Goal: Information Seeking & Learning: Understand process/instructions

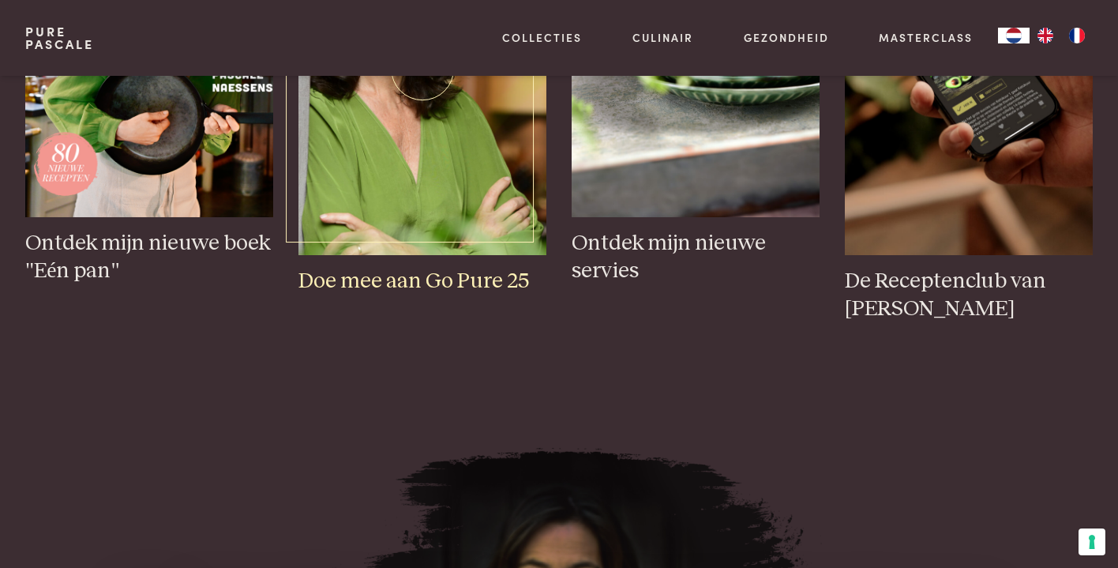
scroll to position [282, 0]
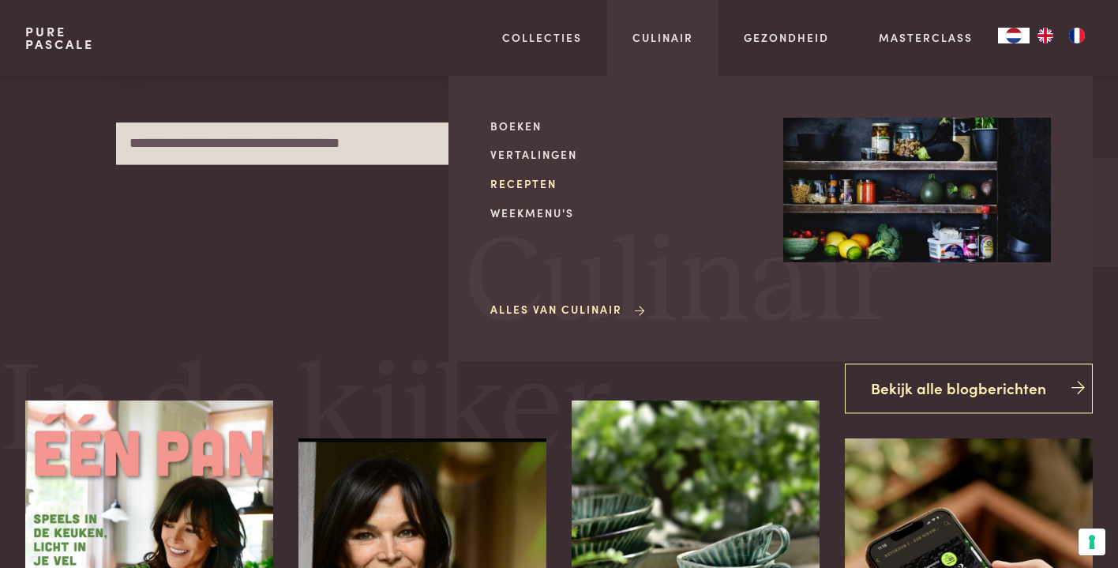
click at [542, 177] on link "Recepten" at bounding box center [624, 183] width 268 height 17
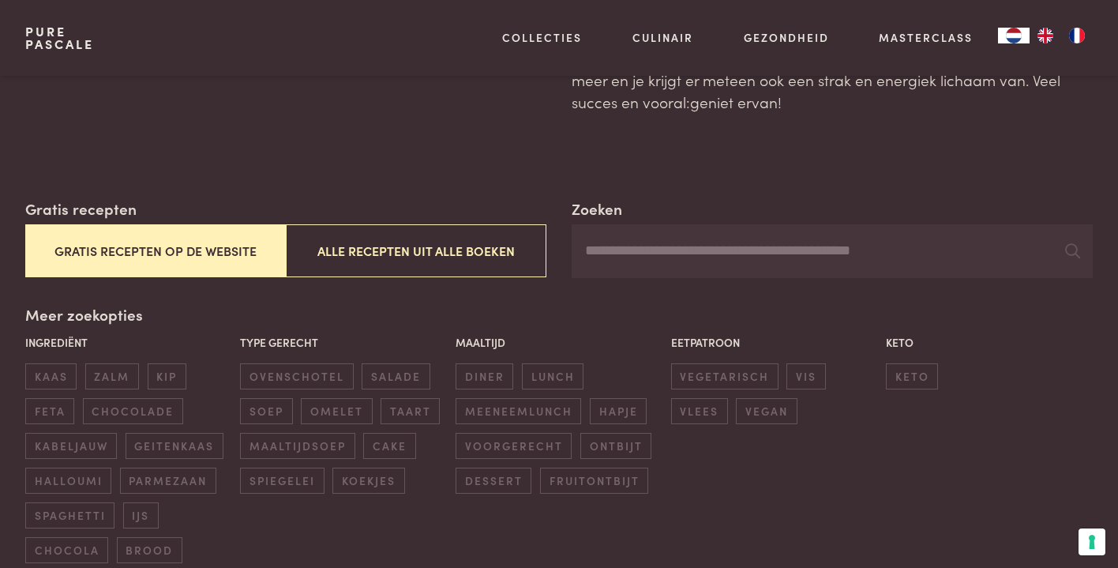
scroll to position [276, 0]
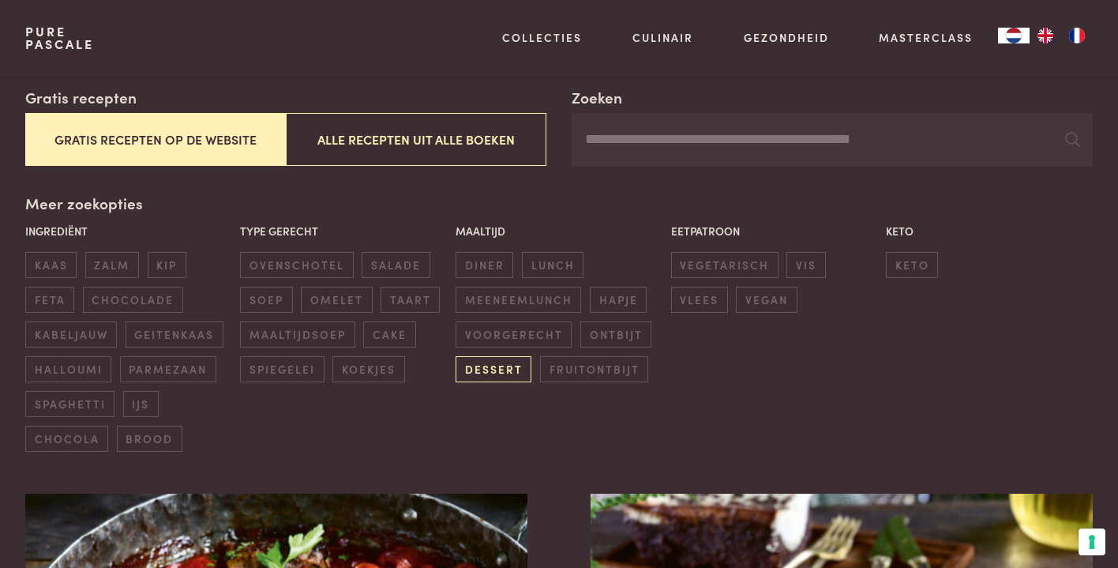
click at [489, 362] on span "dessert" at bounding box center [494, 369] width 76 height 26
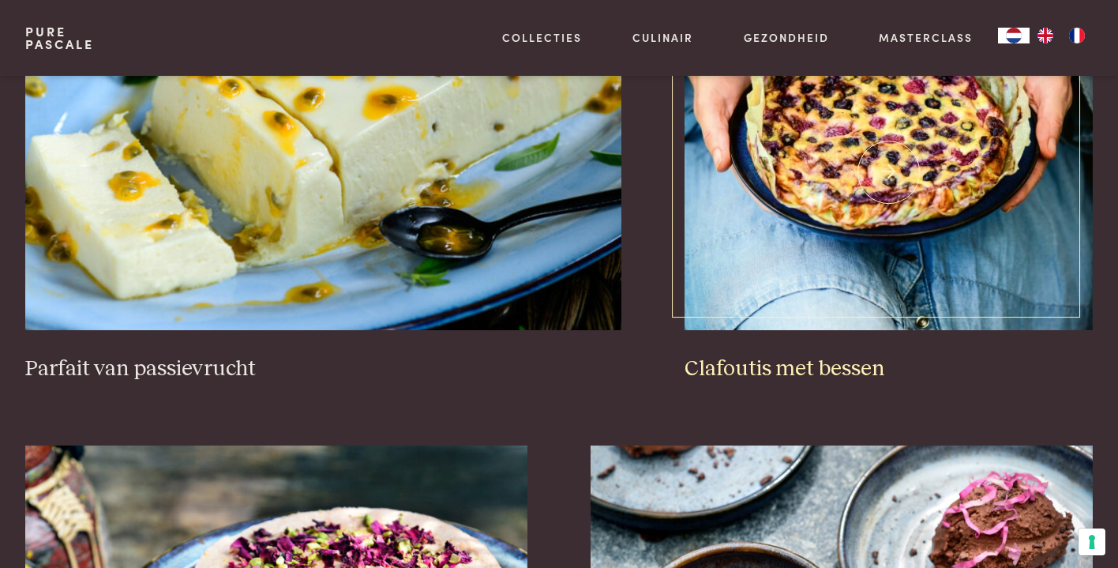
scroll to position [1615, 0]
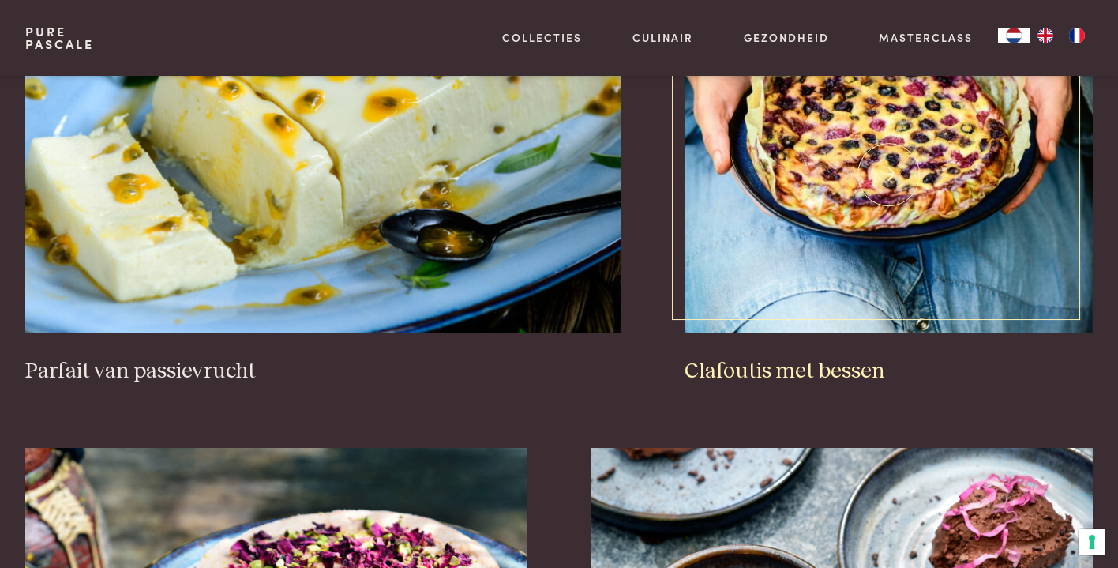
click at [836, 177] on img at bounding box center [888, 175] width 408 height 316
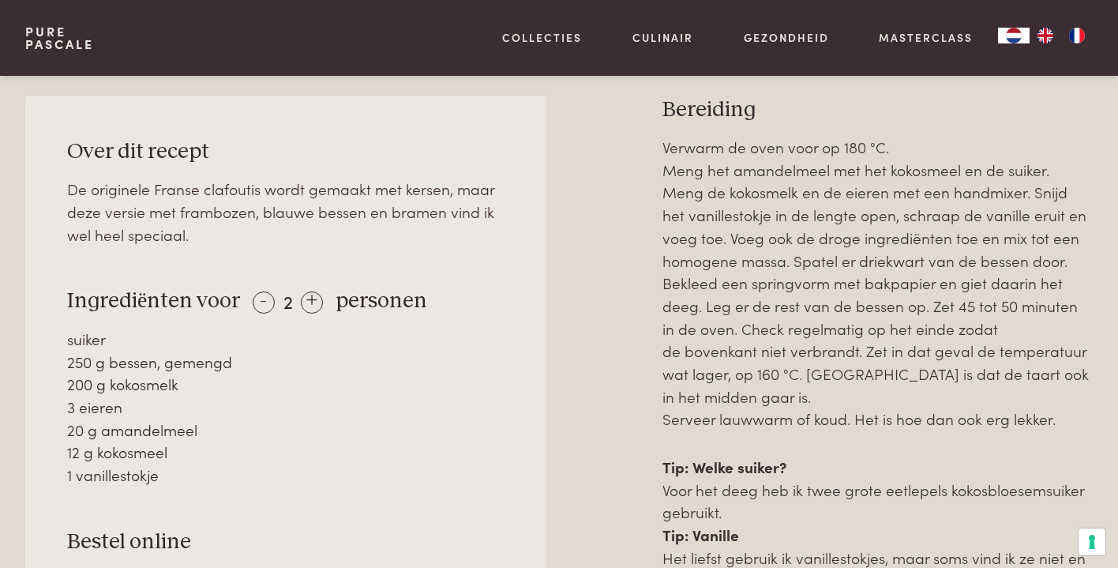
scroll to position [727, 0]
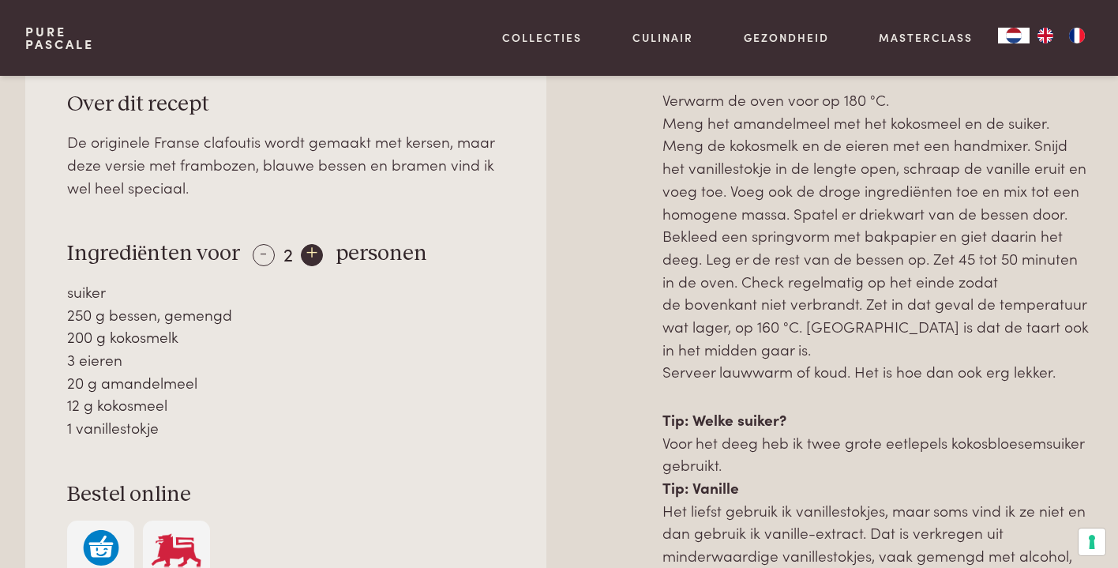
click at [312, 249] on div "+" at bounding box center [312, 255] width 22 height 22
click at [312, 249] on div "+" at bounding box center [313, 255] width 22 height 22
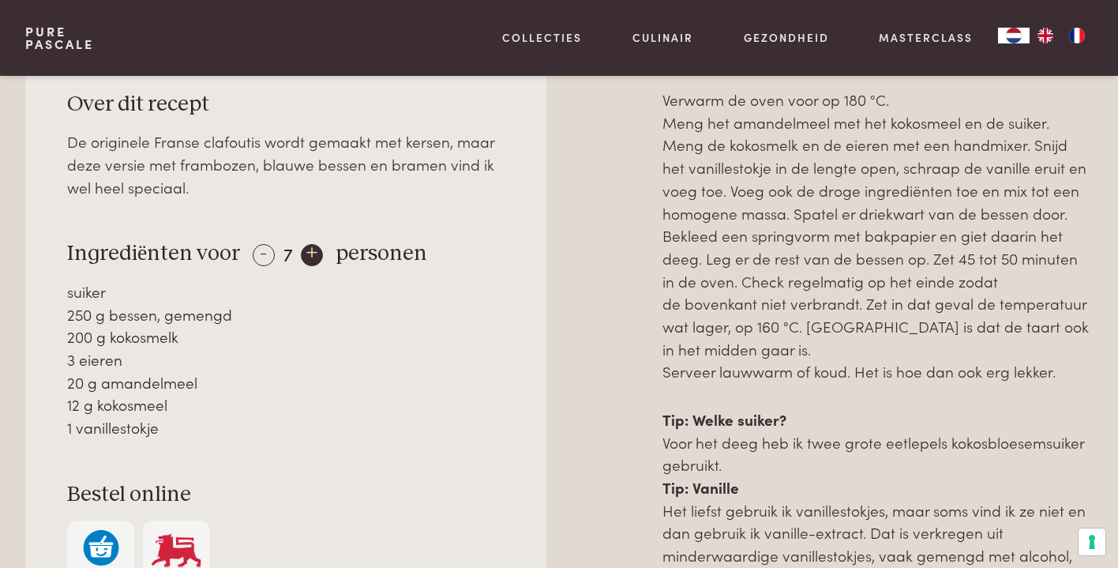
click at [312, 249] on div "+" at bounding box center [312, 255] width 22 height 22
click at [312, 249] on div "+" at bounding box center [313, 255] width 22 height 22
click at [310, 249] on div "+" at bounding box center [313, 255] width 22 height 22
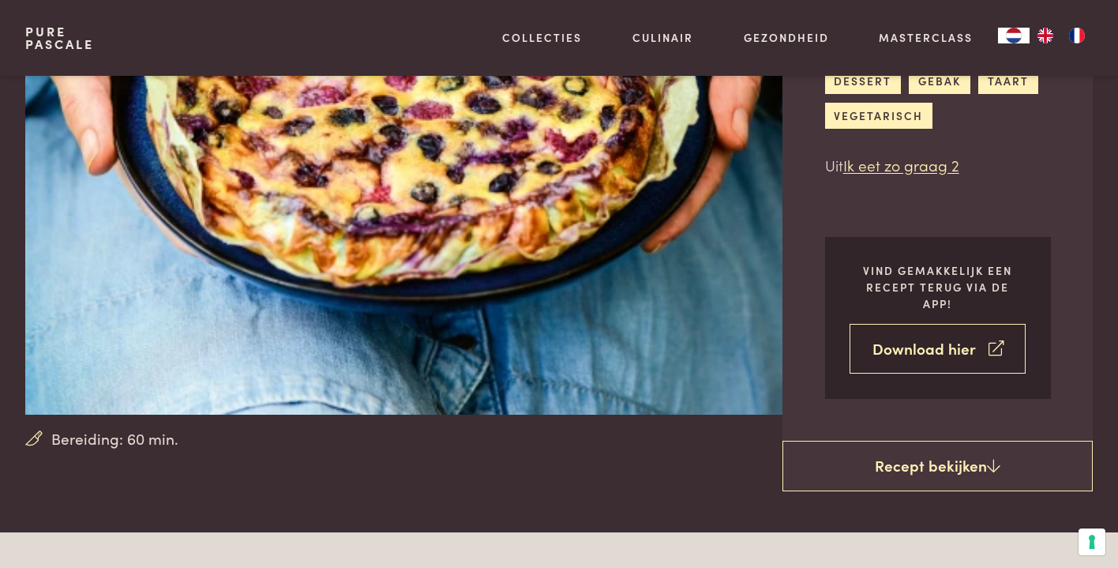
scroll to position [135, 0]
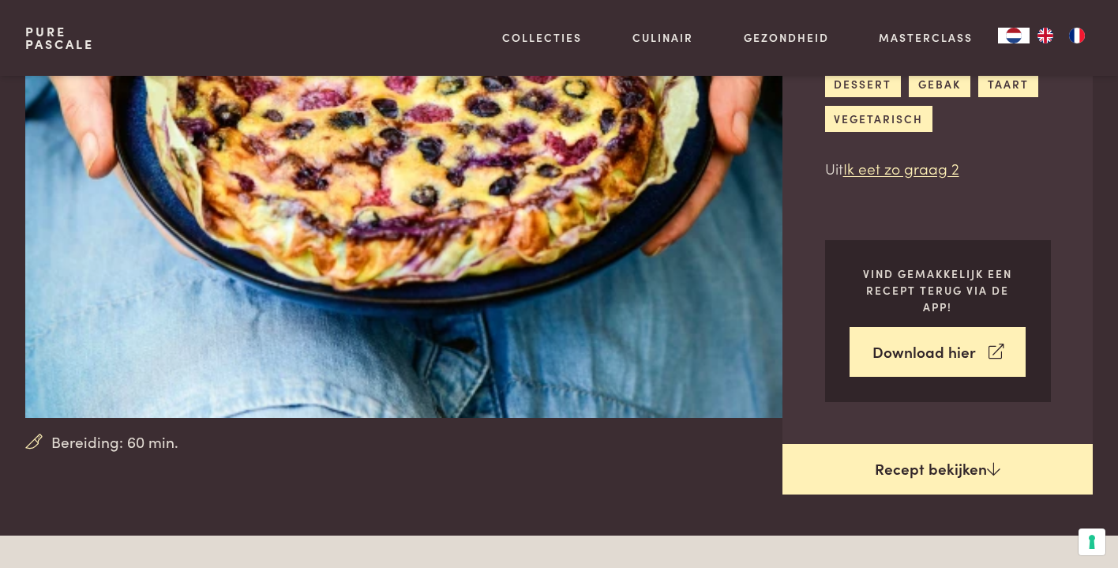
click at [913, 465] on link "Recept bekijken" at bounding box center [937, 469] width 310 height 51
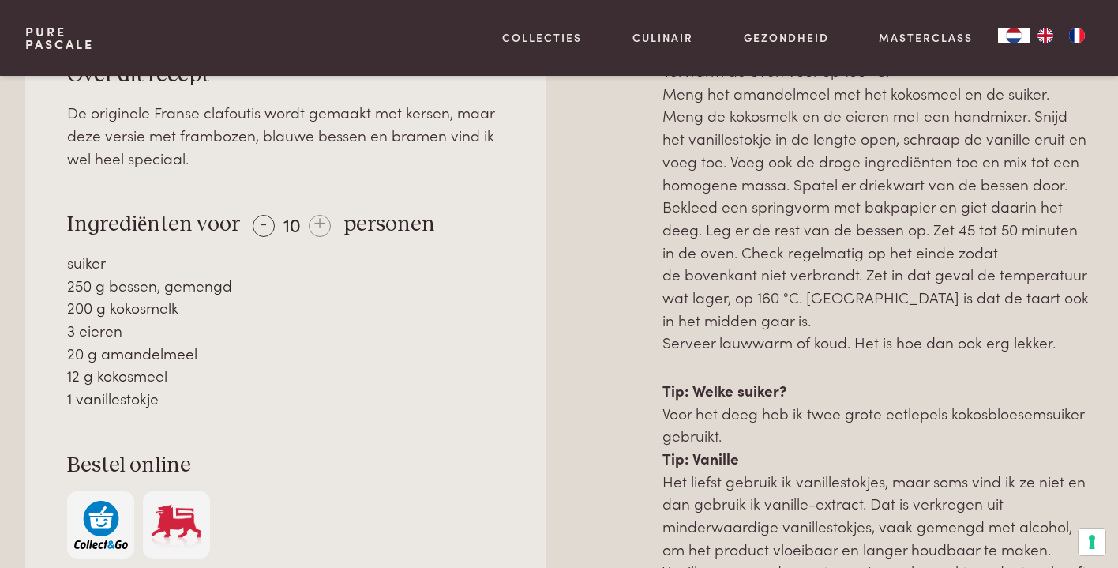
scroll to position [787, 0]
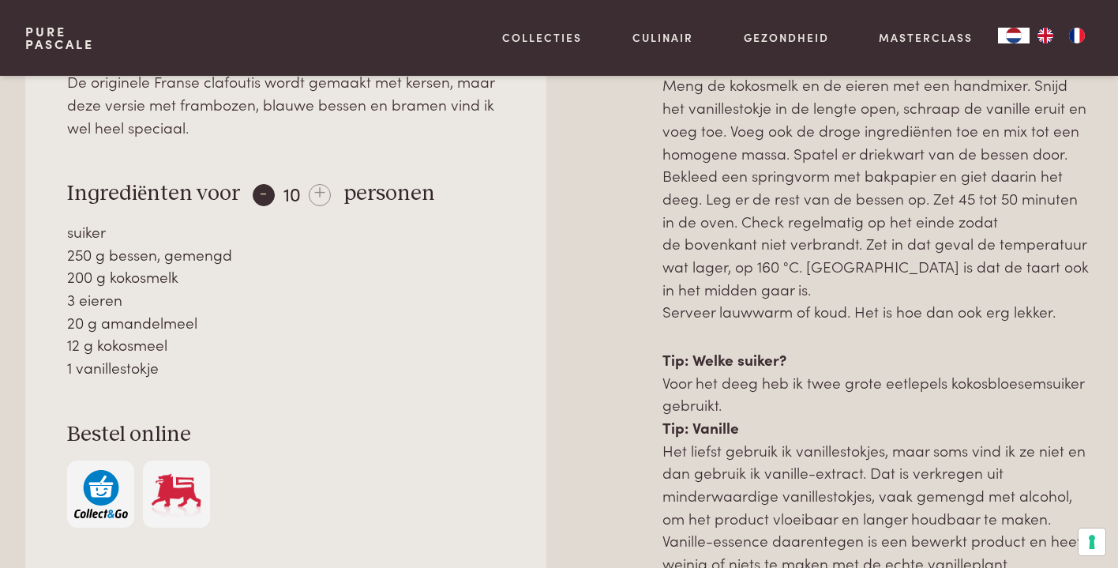
click at [259, 186] on div "-" at bounding box center [264, 195] width 22 height 22
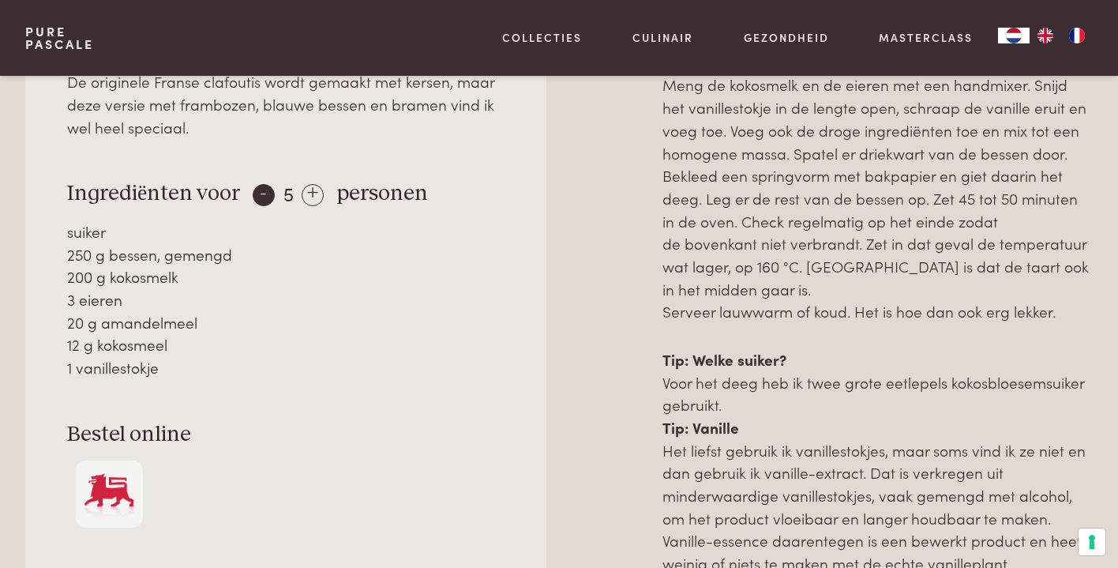
click at [259, 186] on div "-" at bounding box center [264, 195] width 22 height 22
click at [258, 187] on div "-" at bounding box center [264, 195] width 22 height 22
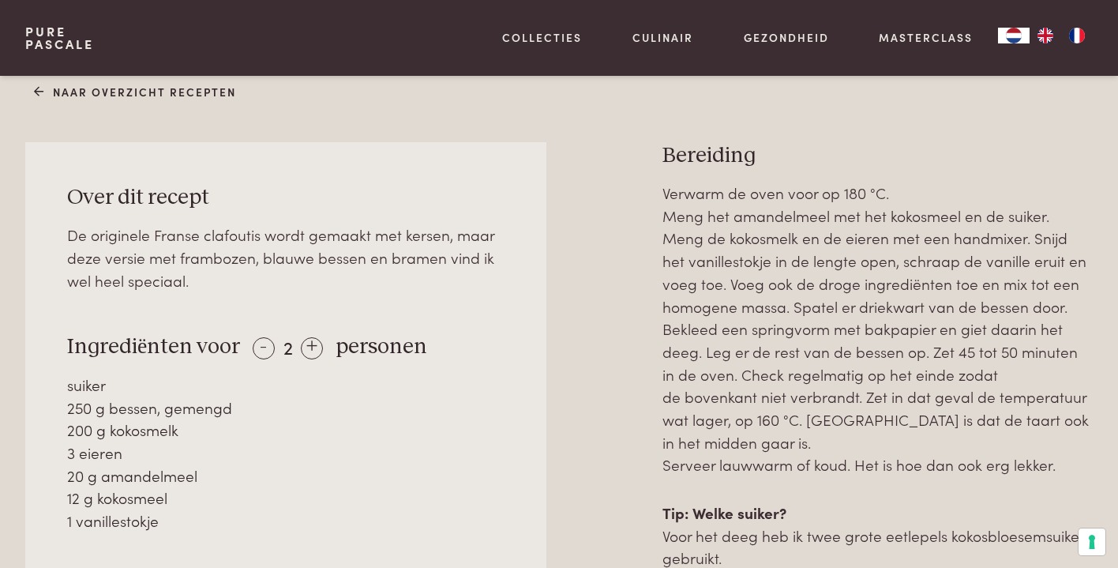
scroll to position [635, 0]
